Goal: Find specific page/section: Find specific page/section

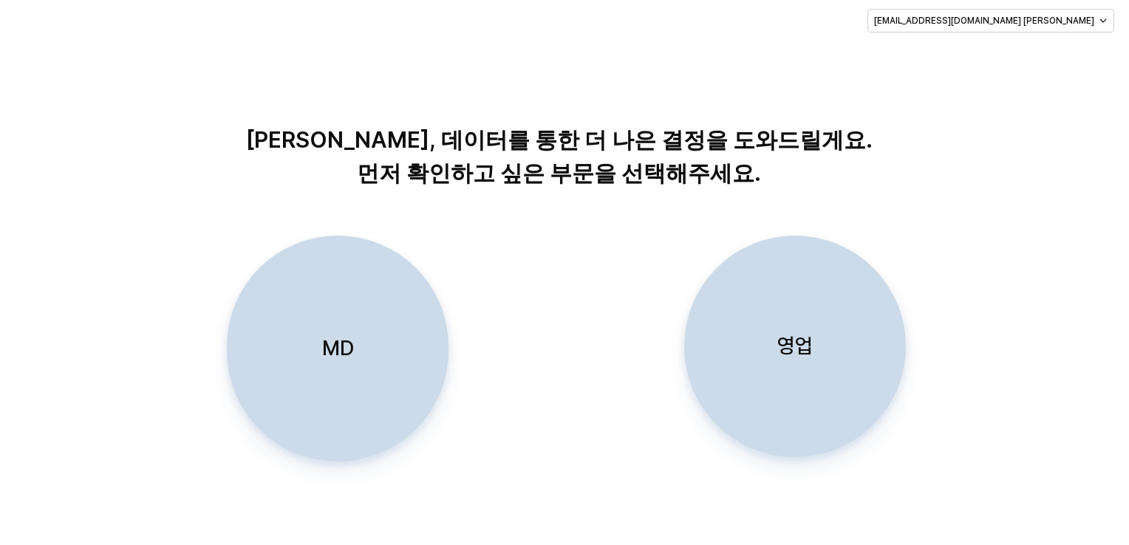
click at [326, 256] on div "MD" at bounding box center [337, 349] width 208 height 225
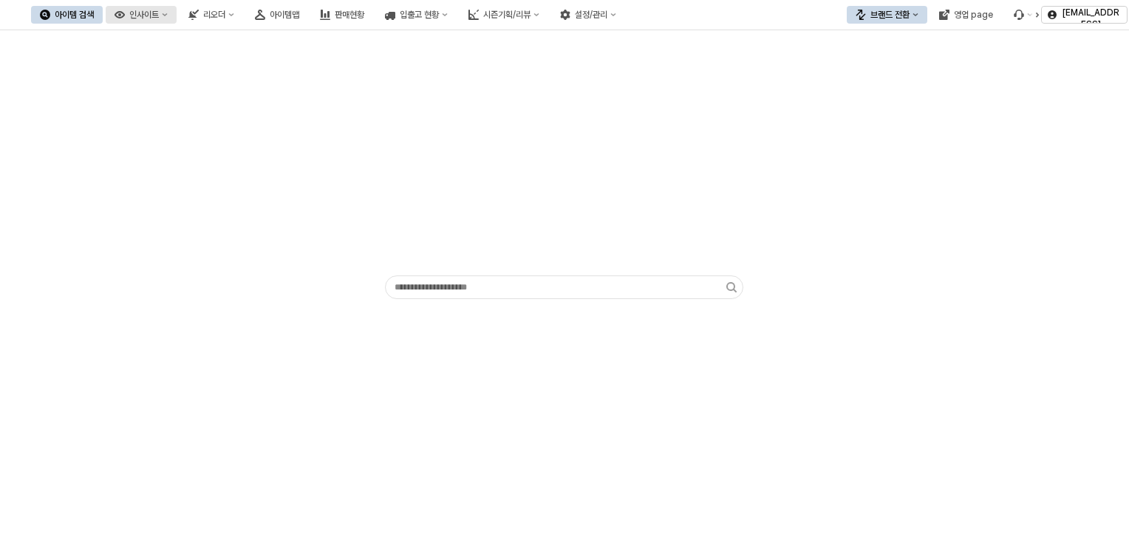
click at [125, 16] on icon "인사이트" at bounding box center [120, 14] width 10 height 7
click at [94, 10] on div "아이템 검색" at bounding box center [74, 15] width 39 height 10
click at [308, 6] on button "아이템맵" at bounding box center [277, 15] width 62 height 18
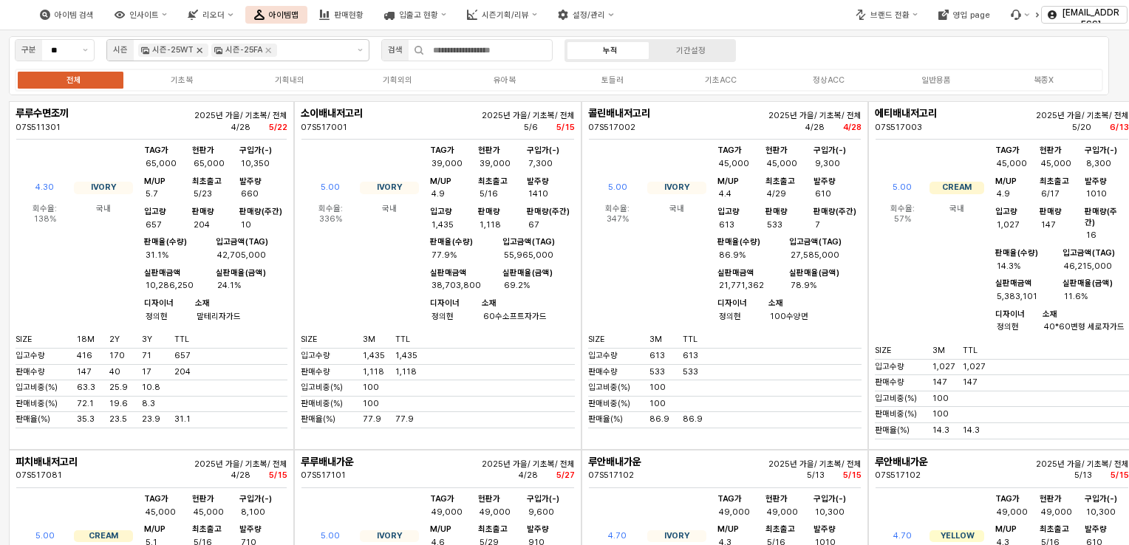
click at [194, 47] on icon "Remove 시즌-25WT" at bounding box center [200, 50] width 12 height 12
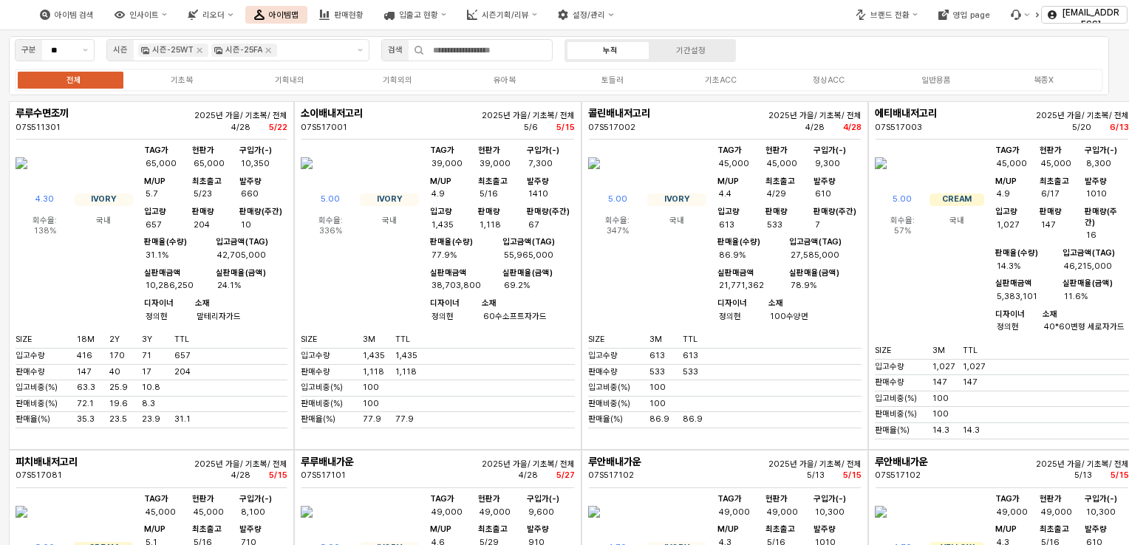
click at [262, 47] on icon "Remove 시즌-25FA" at bounding box center [268, 50] width 12 height 12
click at [280, 47] on input "App Frame" at bounding box center [313, 50] width 67 height 13
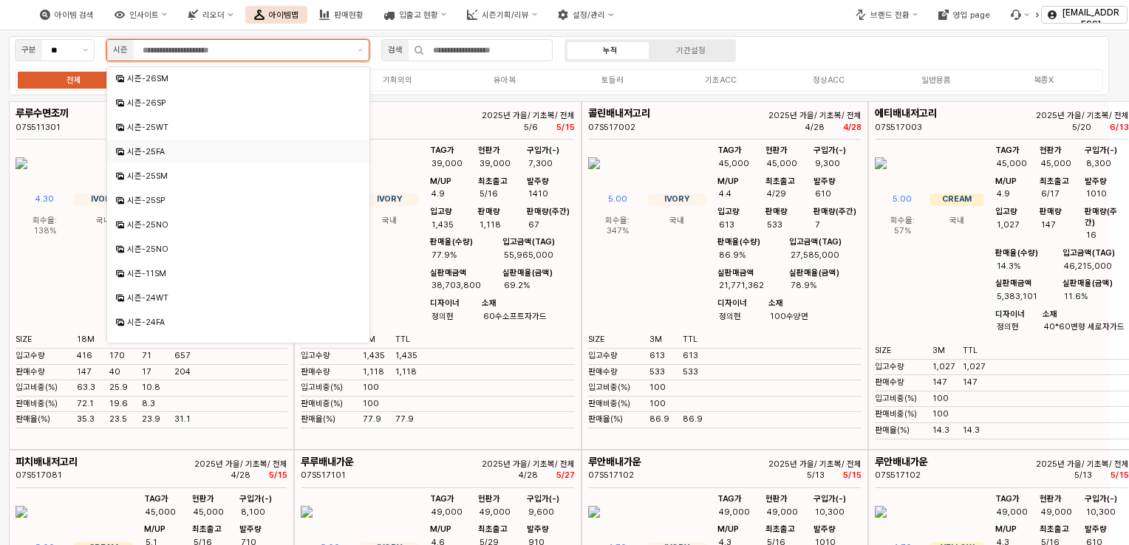
click at [163, 155] on div "시즌-25FA" at bounding box center [239, 151] width 225 height 11
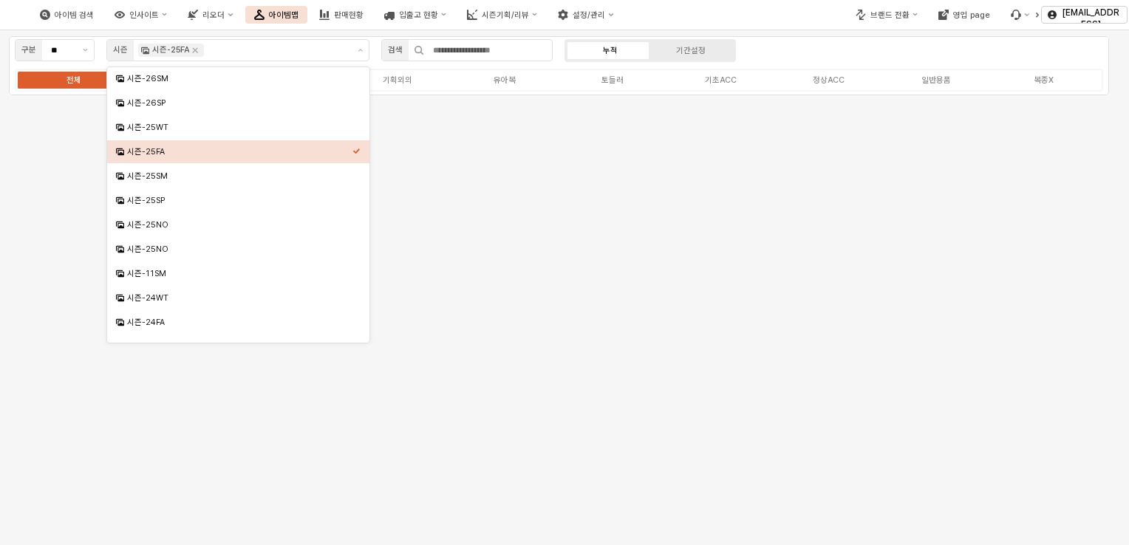
click at [878, 39] on div "구분 ** 시즌 시즌-25FA 검색 누적 기간설정 전체 기초복 기획내의 기획외의 유아복 토들러 기초ACC 정상ACC 일반용품 복종X" at bounding box center [559, 65] width 1100 height 59
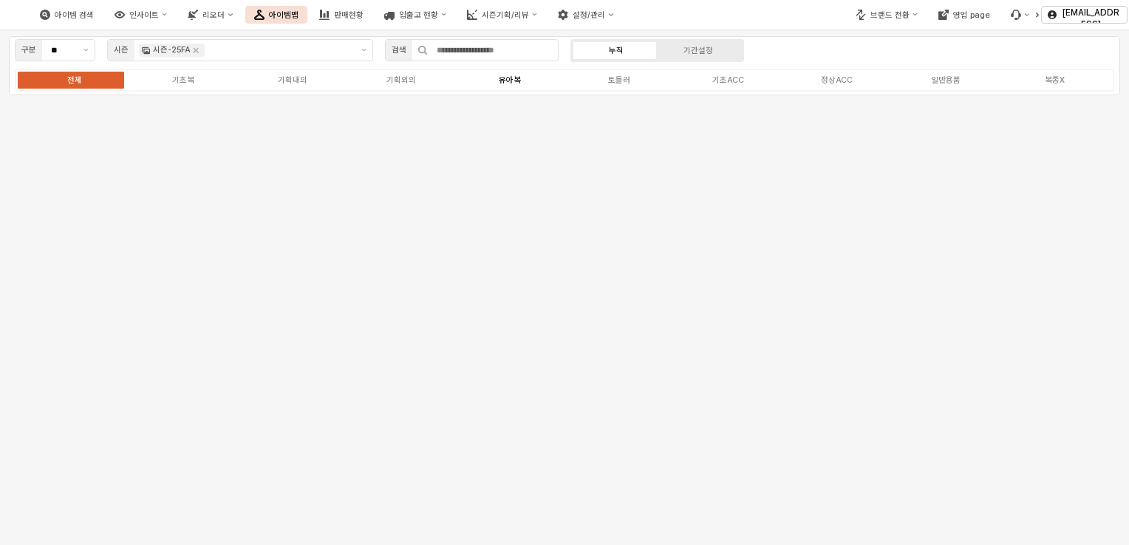
click at [519, 85] on label "유아복" at bounding box center [510, 80] width 109 height 13
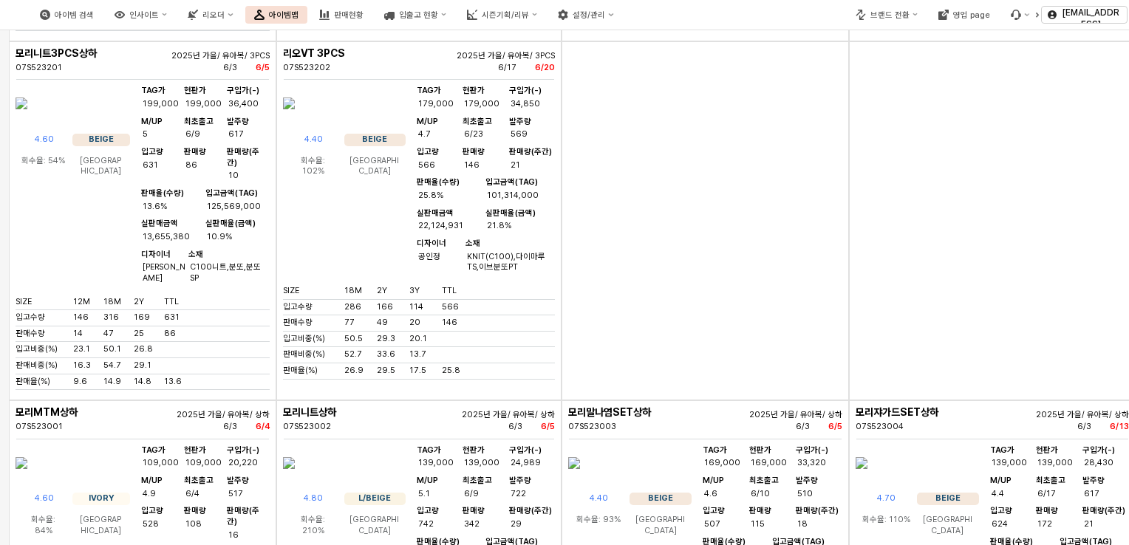
scroll to position [5839, 0]
